Goal: Task Accomplishment & Management: Manage account settings

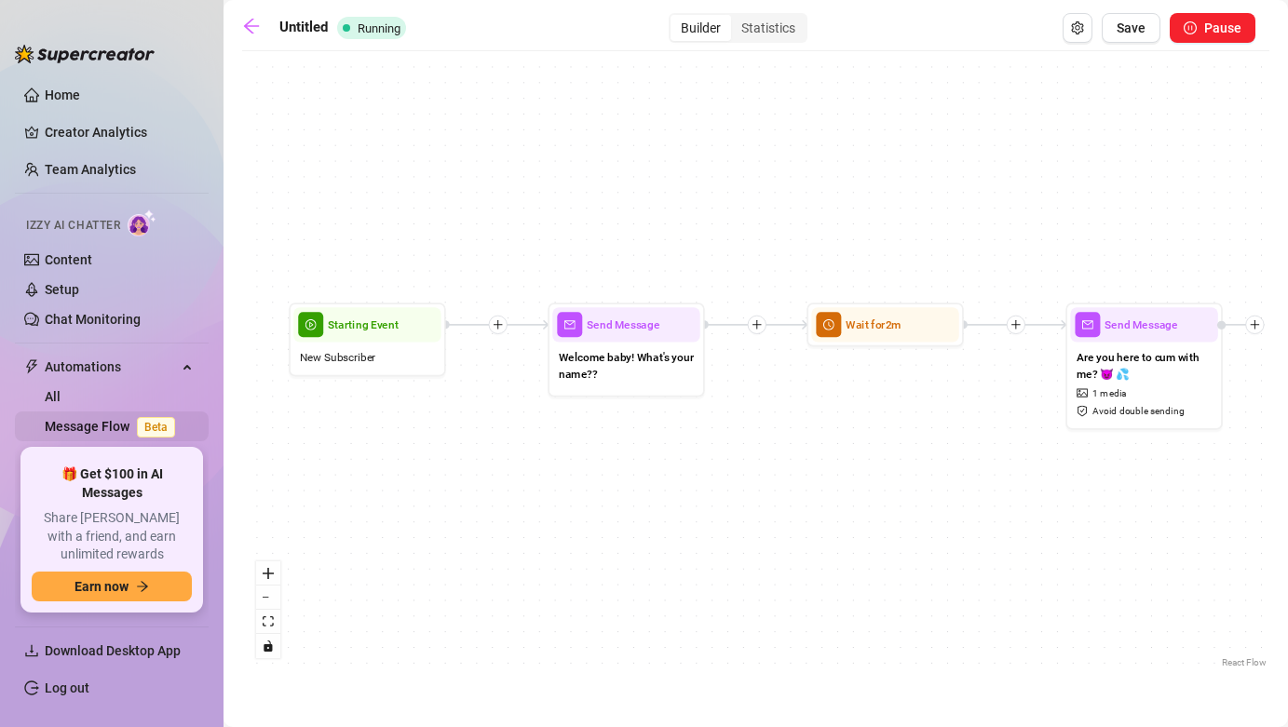
scroll to position [171, 0]
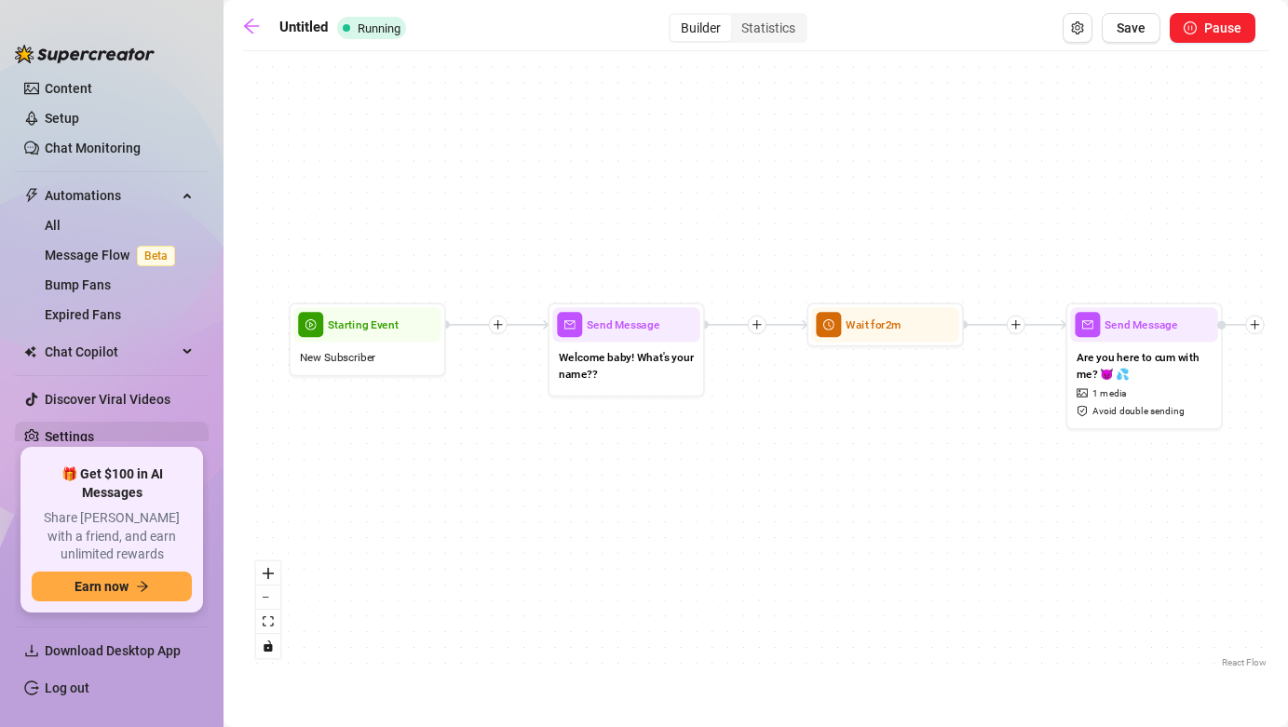
click at [91, 431] on link "Settings" at bounding box center [69, 436] width 49 height 15
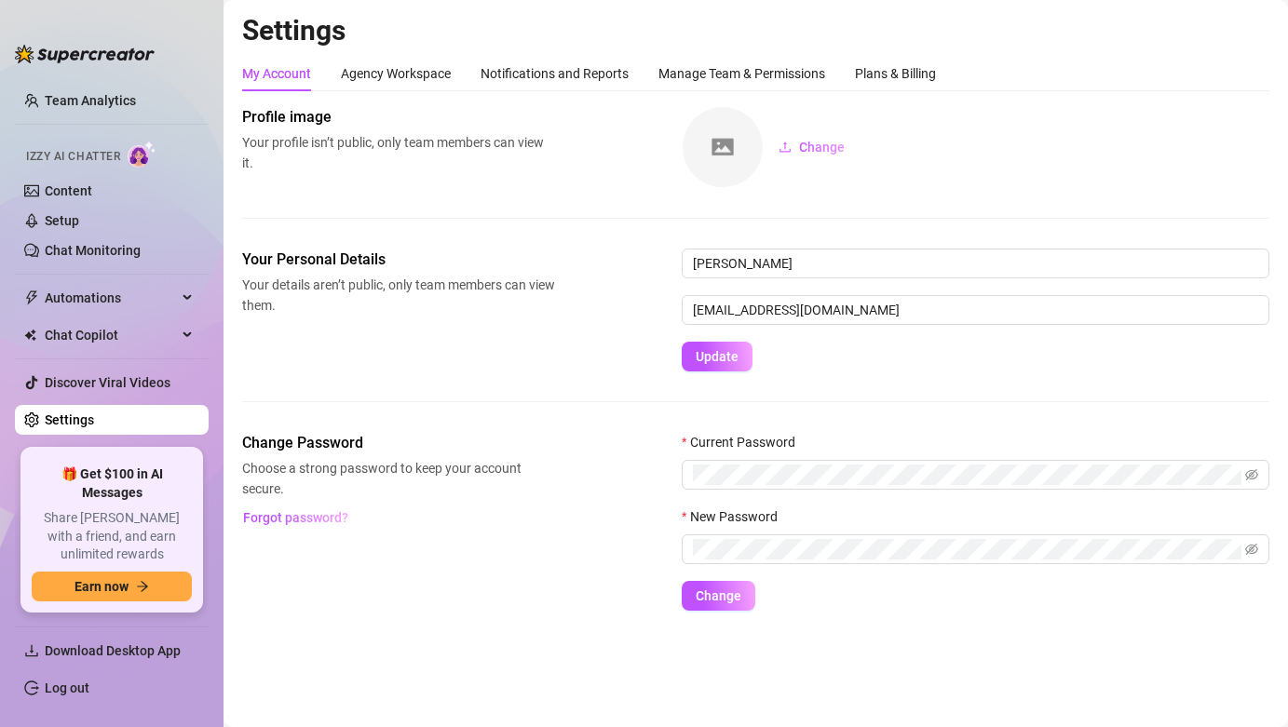
scroll to position [52, 0]
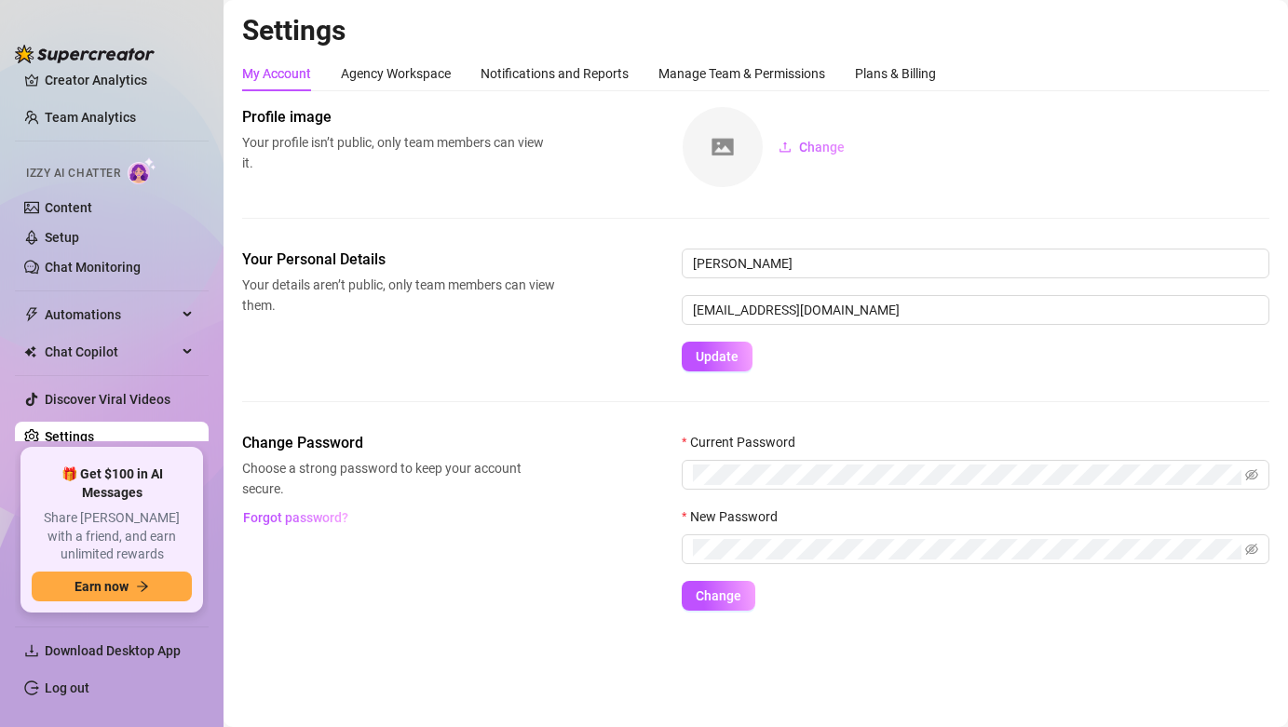
click at [634, 78] on div "My Account Agency Workspace Notifications and Reports Manage Team & Permissions…" at bounding box center [589, 73] width 694 height 35
click at [626, 76] on div "Notifications and Reports" at bounding box center [555, 73] width 148 height 20
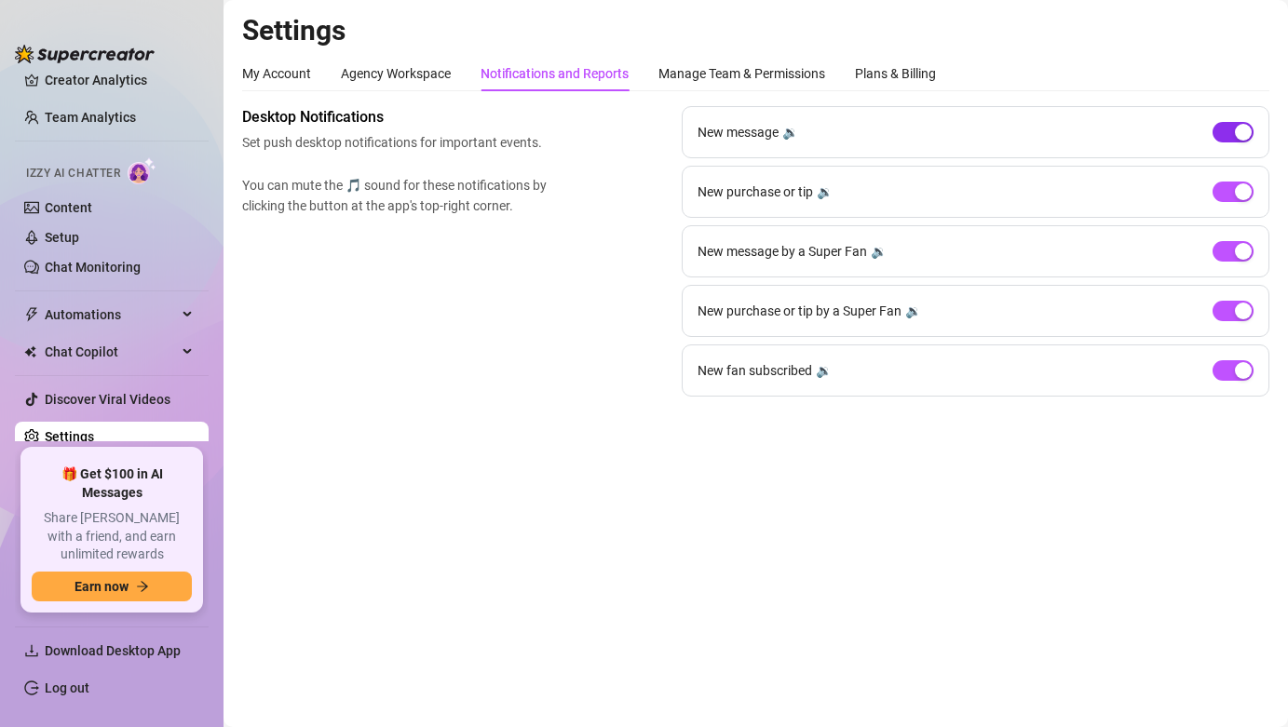
click at [1231, 136] on span "button" at bounding box center [1233, 132] width 41 height 20
click at [1226, 371] on span "button" at bounding box center [1233, 370] width 41 height 20
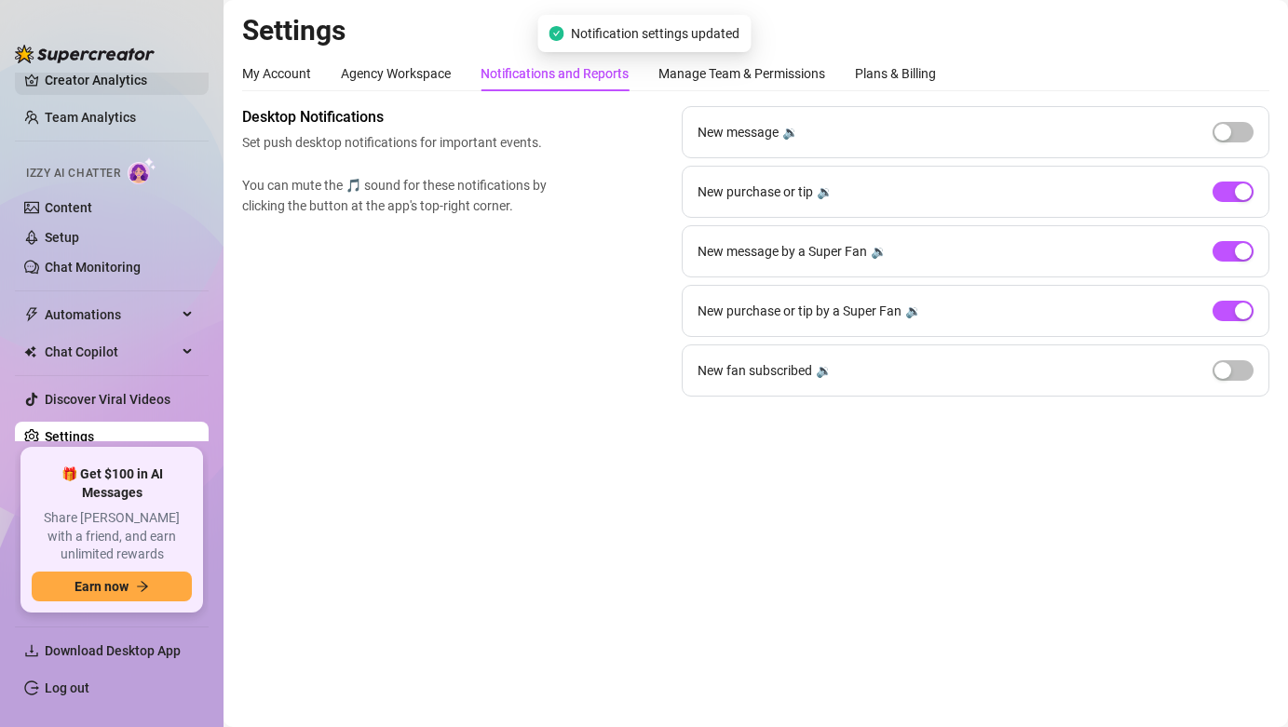
click at [101, 88] on link "Creator Analytics" at bounding box center [119, 80] width 149 height 30
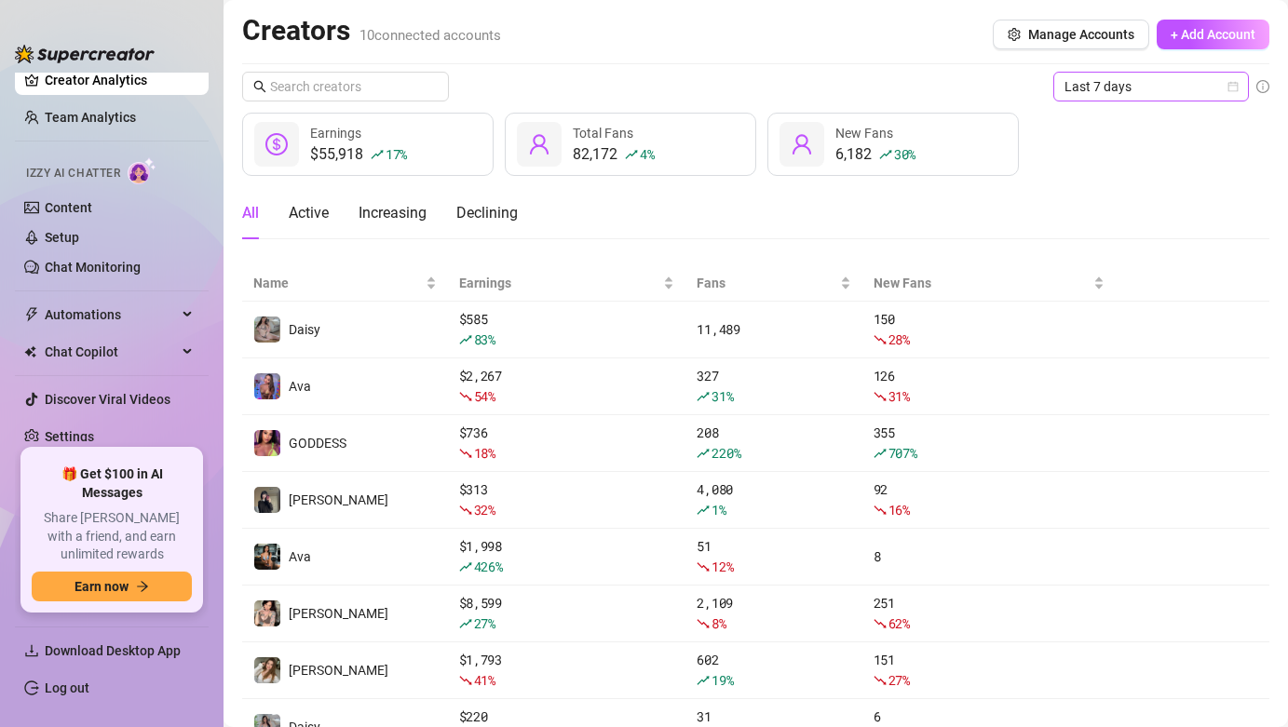
click at [1153, 96] on span "Last 7 days" at bounding box center [1151, 87] width 173 height 28
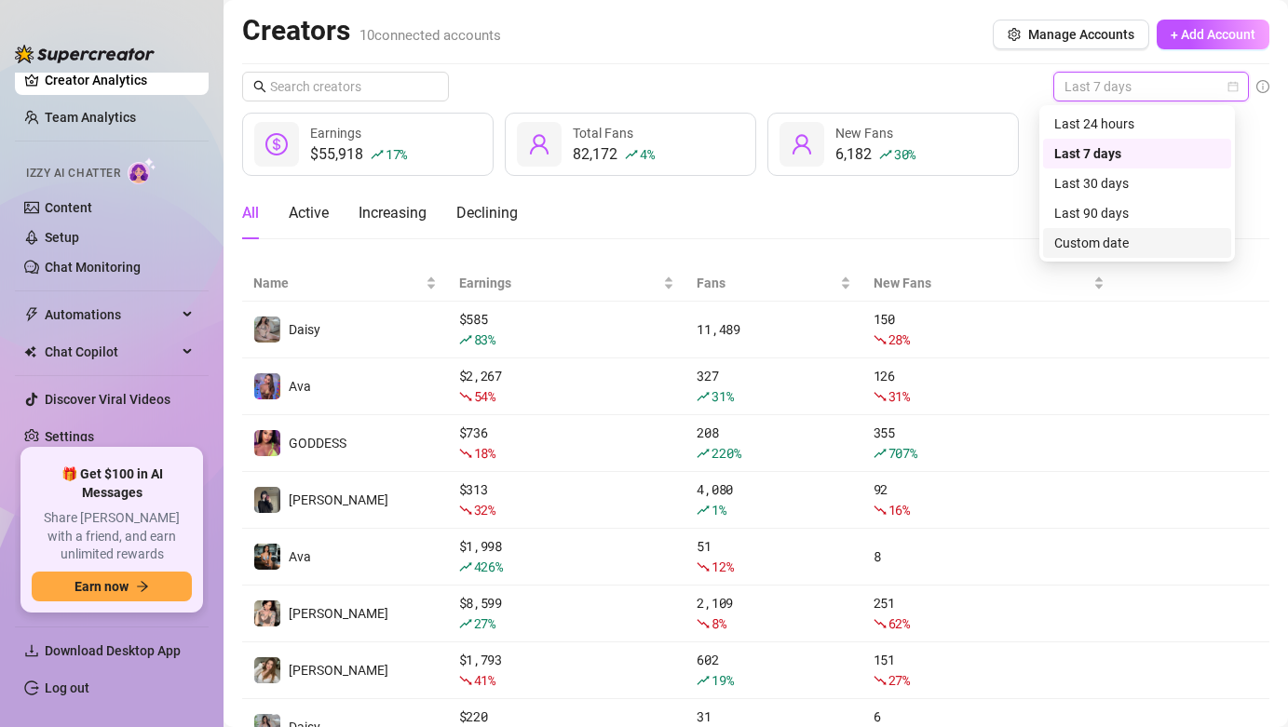
click at [1171, 252] on div "Custom date" at bounding box center [1137, 243] width 166 height 20
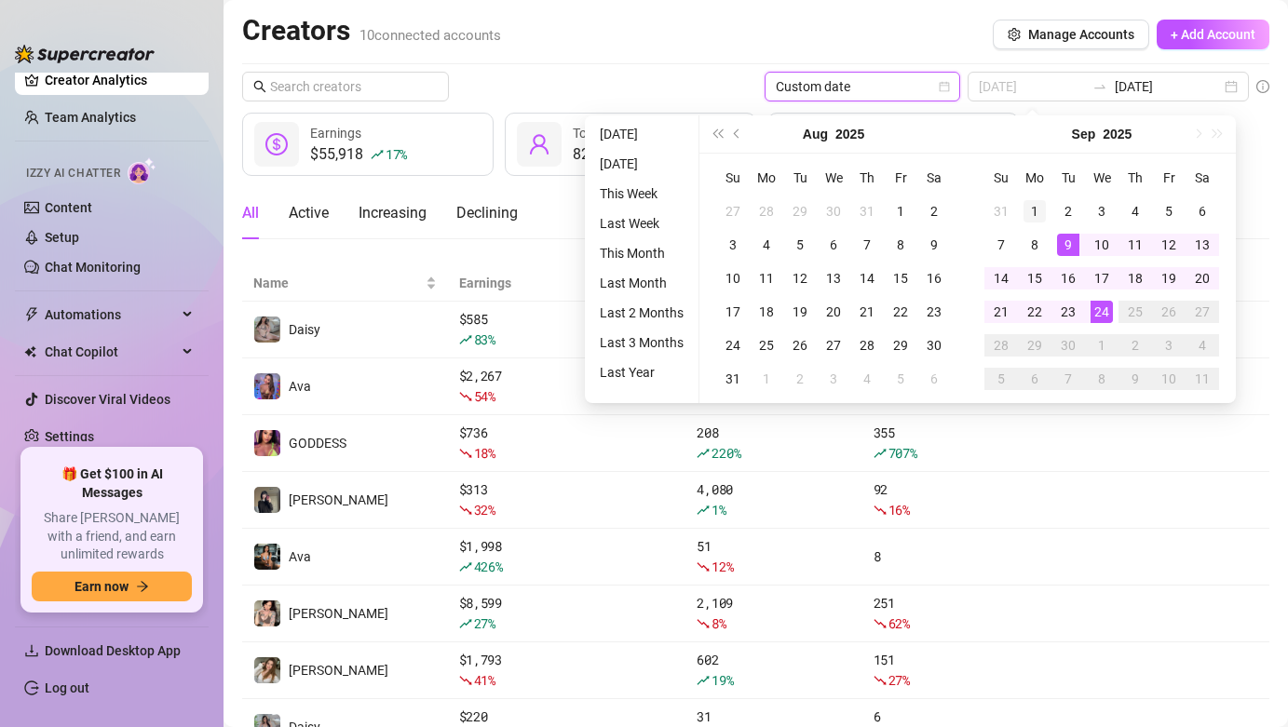
type input "[DATE]"
click at [1027, 212] on div "1" at bounding box center [1035, 211] width 22 height 22
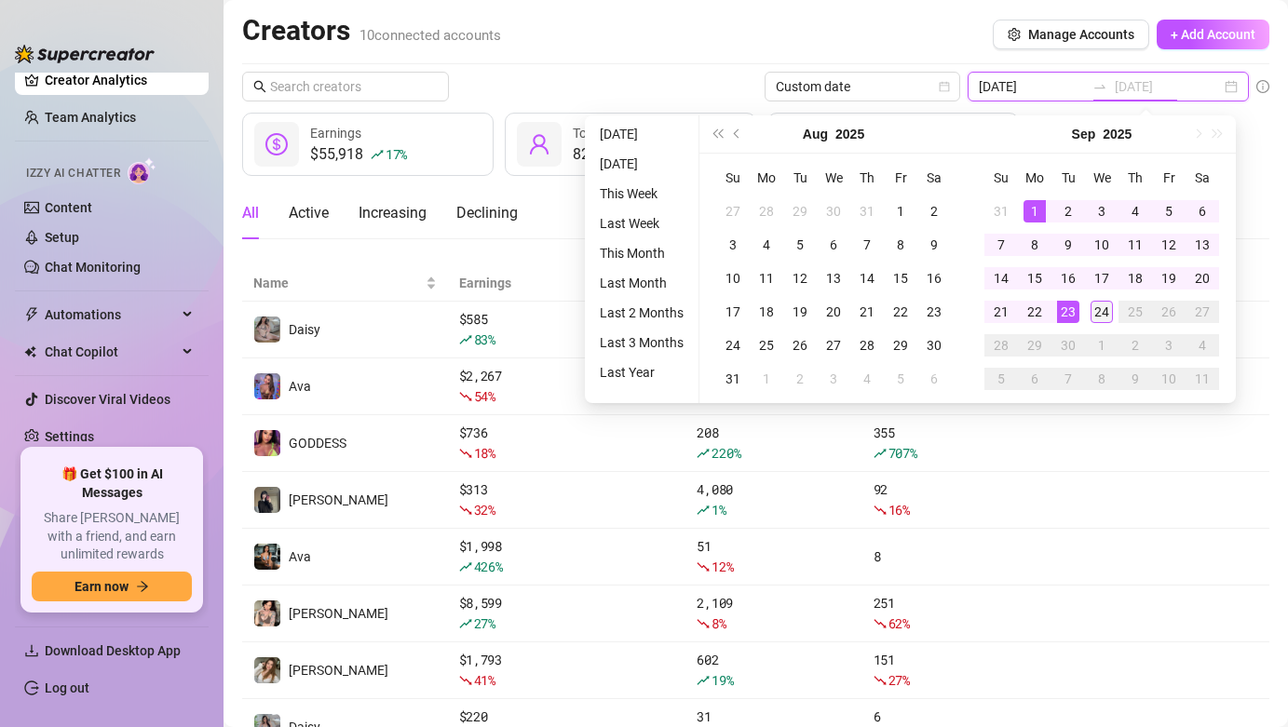
type input "[DATE]"
click at [1107, 311] on div "24" at bounding box center [1102, 312] width 22 height 22
